Goal: Information Seeking & Learning: Check status

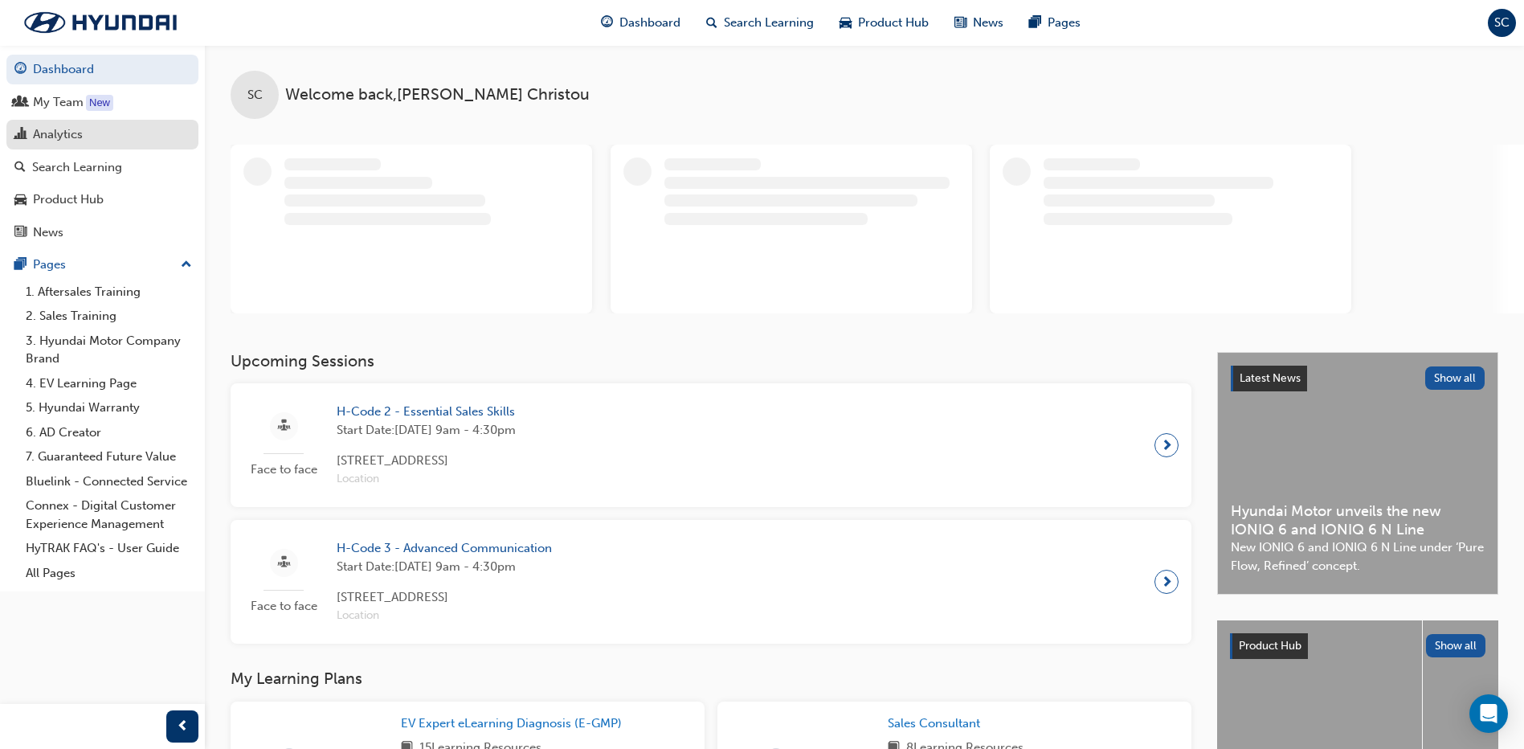
click at [58, 126] on div "Analytics" at bounding box center [58, 134] width 50 height 18
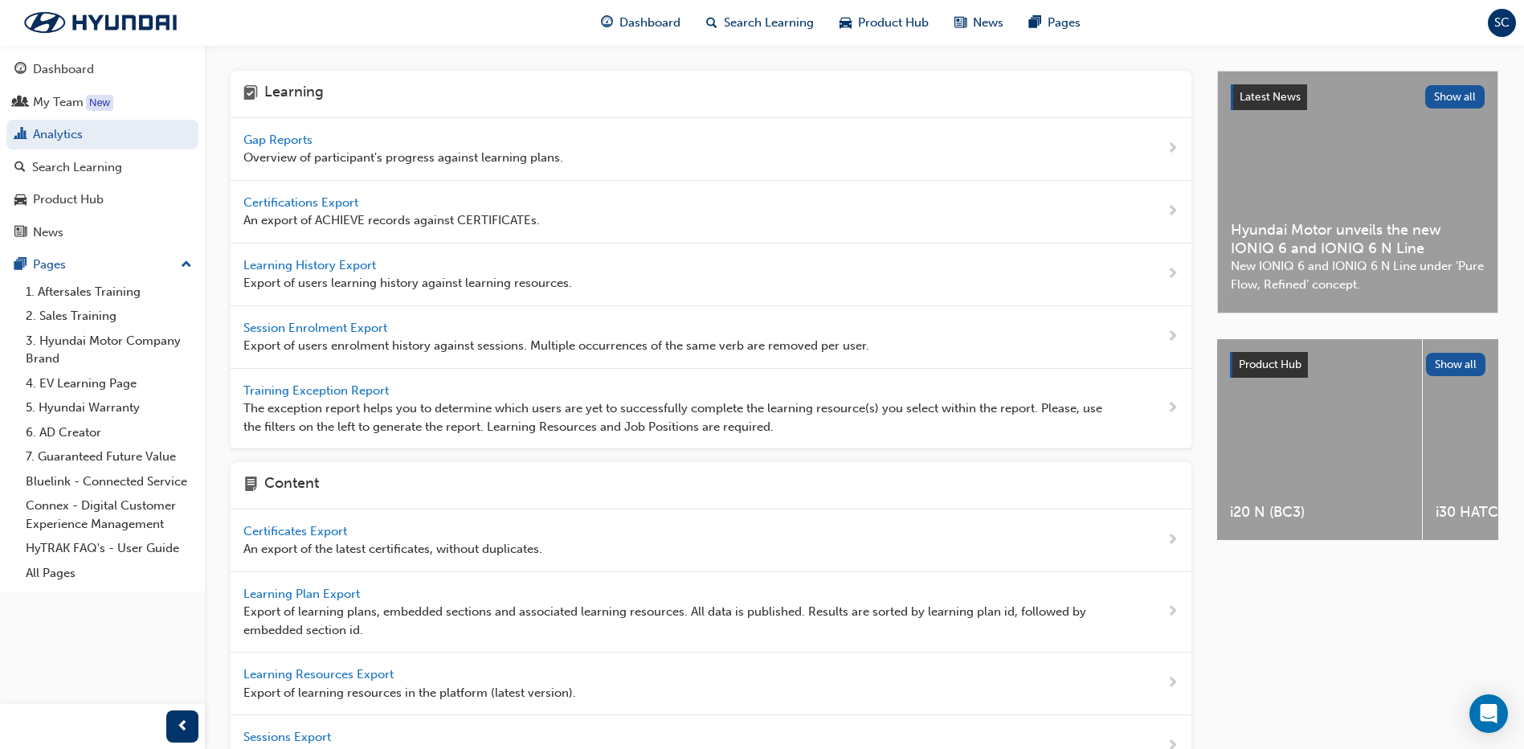
click at [277, 135] on span "Gap Reports" at bounding box center [279, 140] width 72 height 14
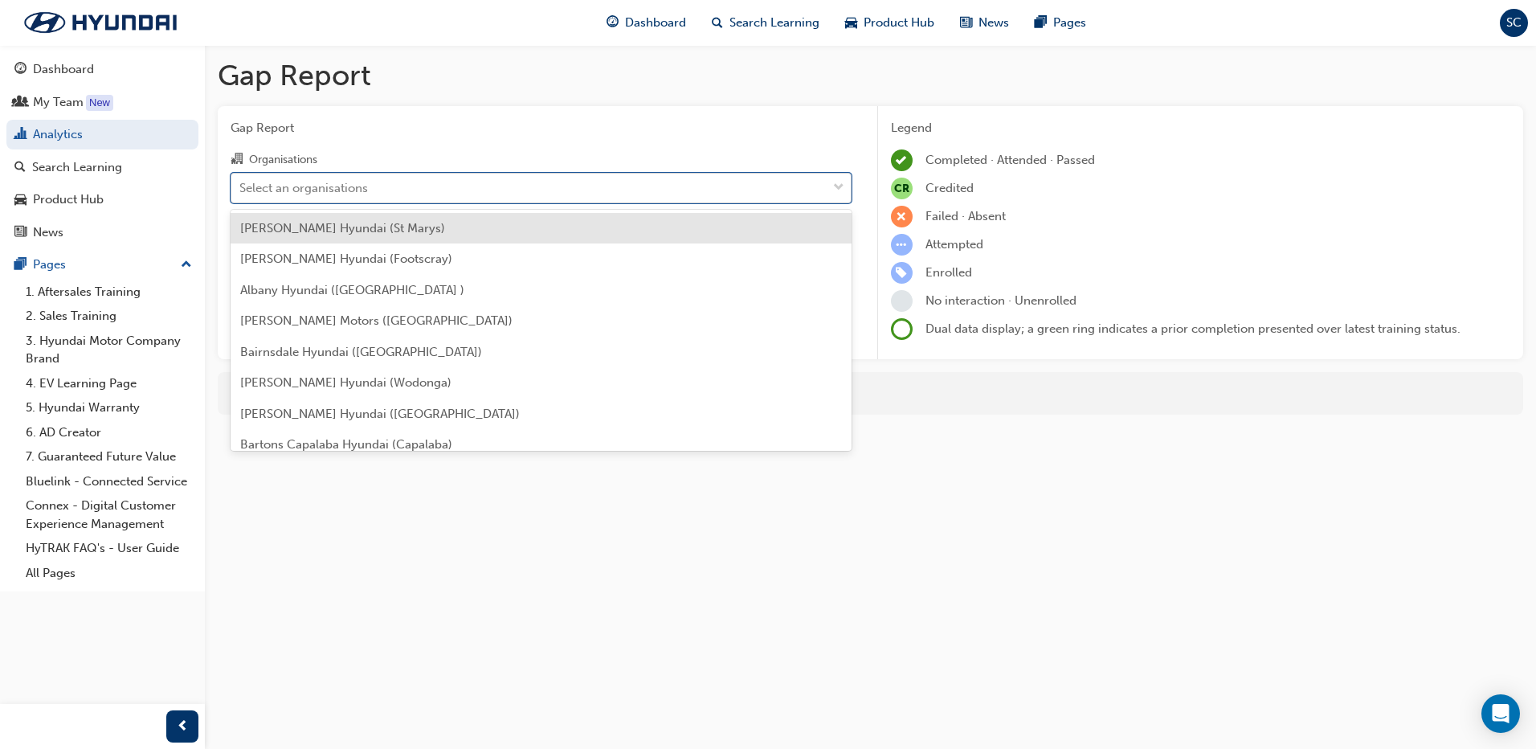
click at [291, 184] on div "Select an organisations" at bounding box center [303, 187] width 129 height 18
click at [241, 184] on input "Organisations option Adrian Brien Hyundai (St Marys) focused, 1 of 182. 182 res…" at bounding box center [240, 187] width 2 height 14
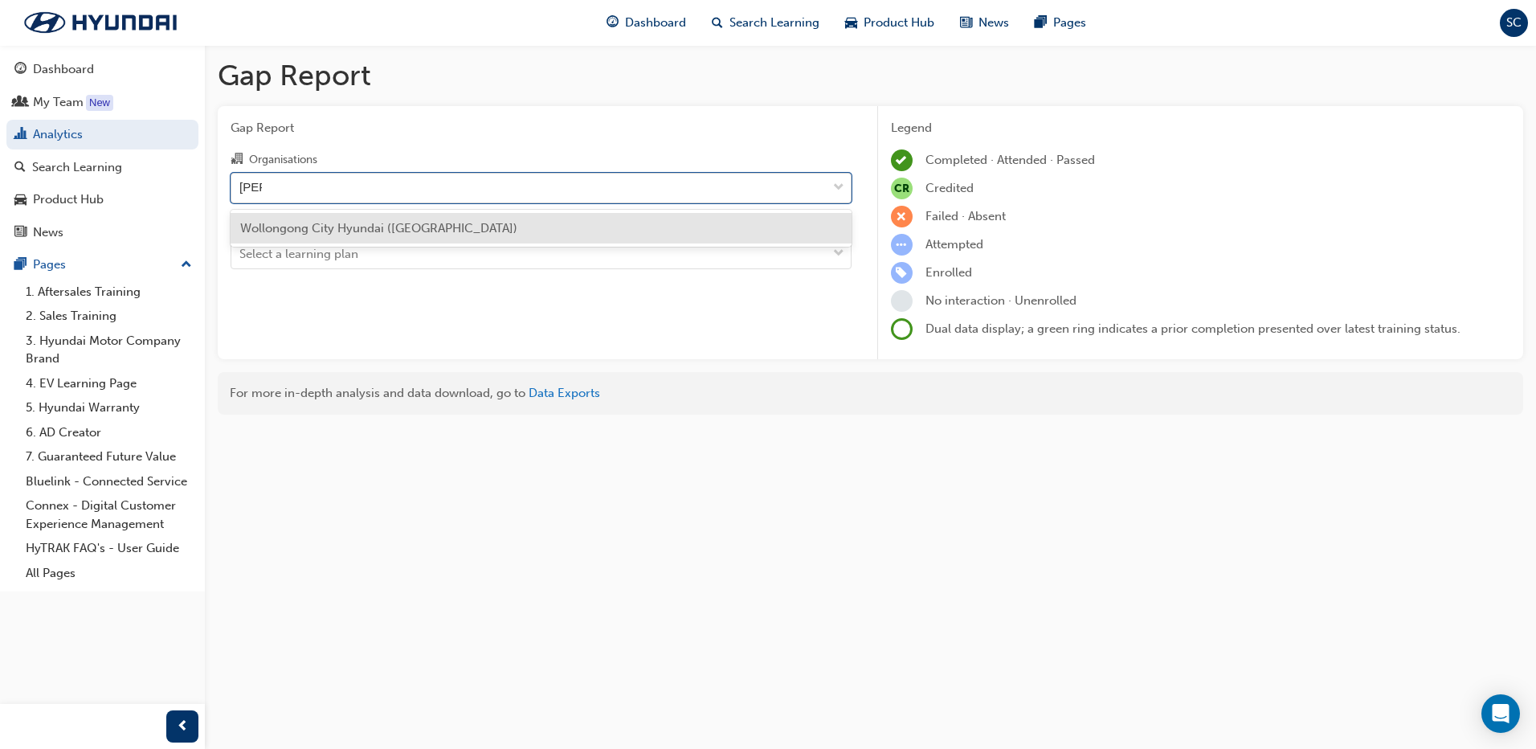
type input "wollo"
click at [312, 223] on span "Wollongong City Hyundai (Wollongong)" at bounding box center [378, 228] width 277 height 14
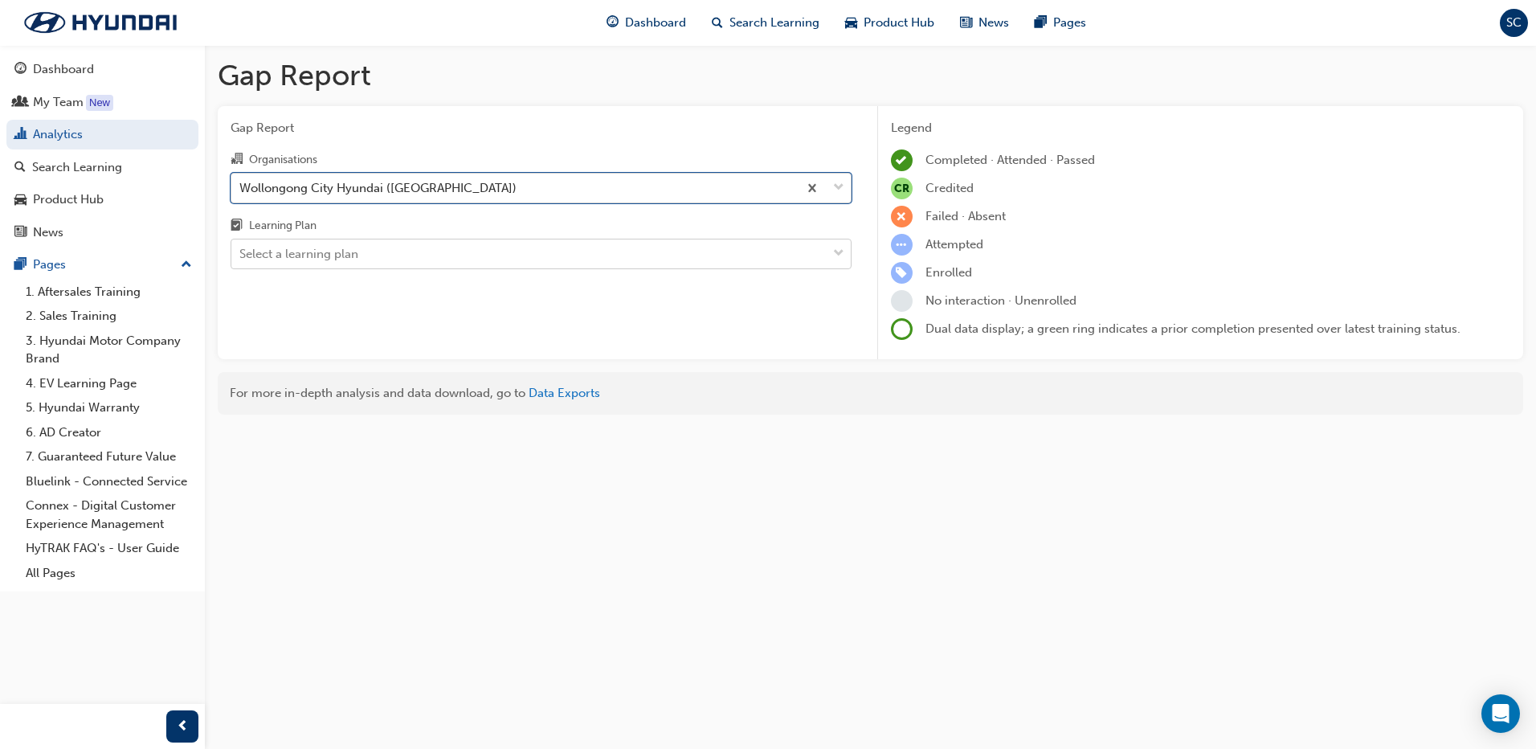
click at [309, 245] on div "Select a learning plan" at bounding box center [298, 254] width 119 height 18
click at [241, 247] on input "Learning Plan Select a learning plan" at bounding box center [240, 254] width 2 height 14
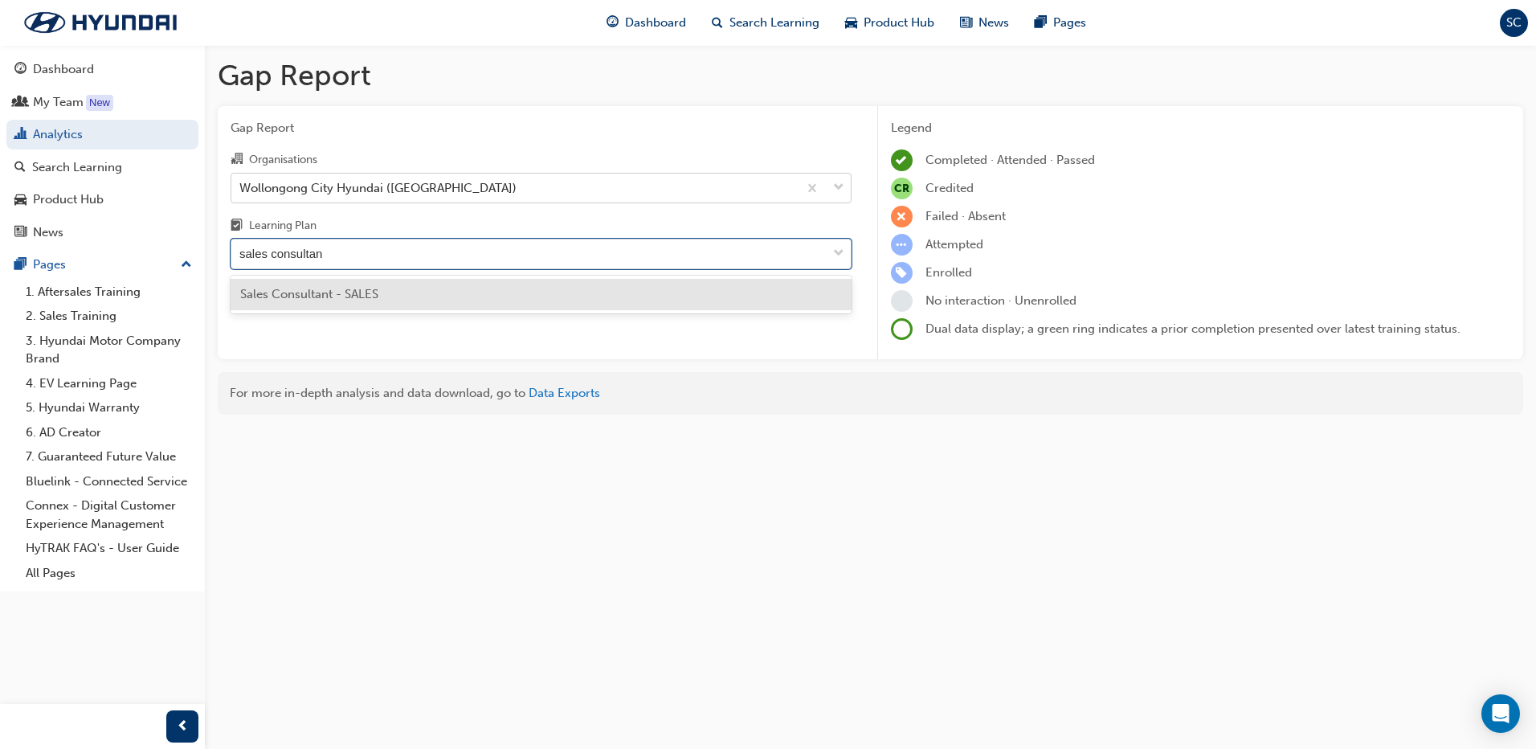
type input "sales consultant"
click at [323, 297] on span "Sales Consultant - SALES" at bounding box center [309, 294] width 138 height 14
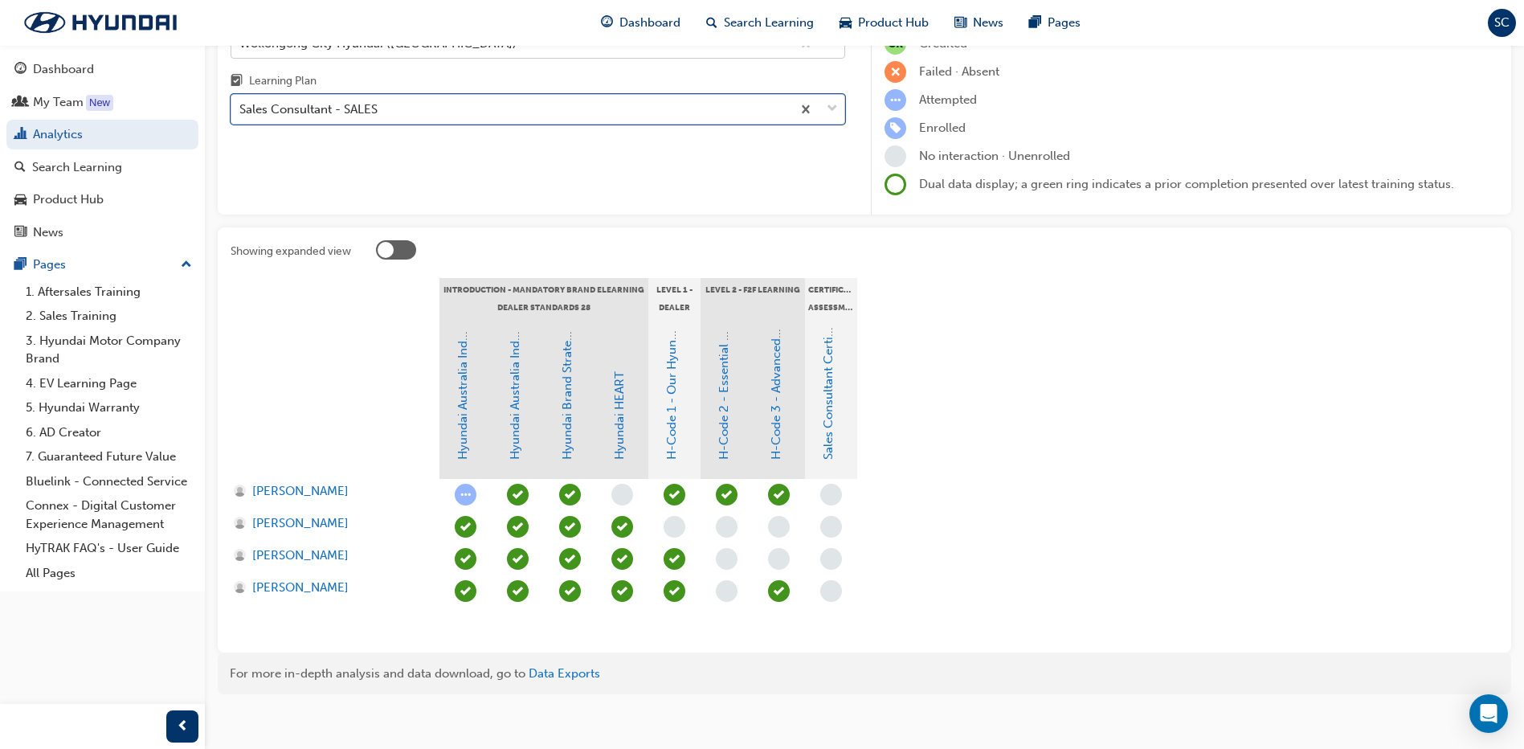
scroll to position [156, 0]
